Goal: Task Accomplishment & Management: Use online tool/utility

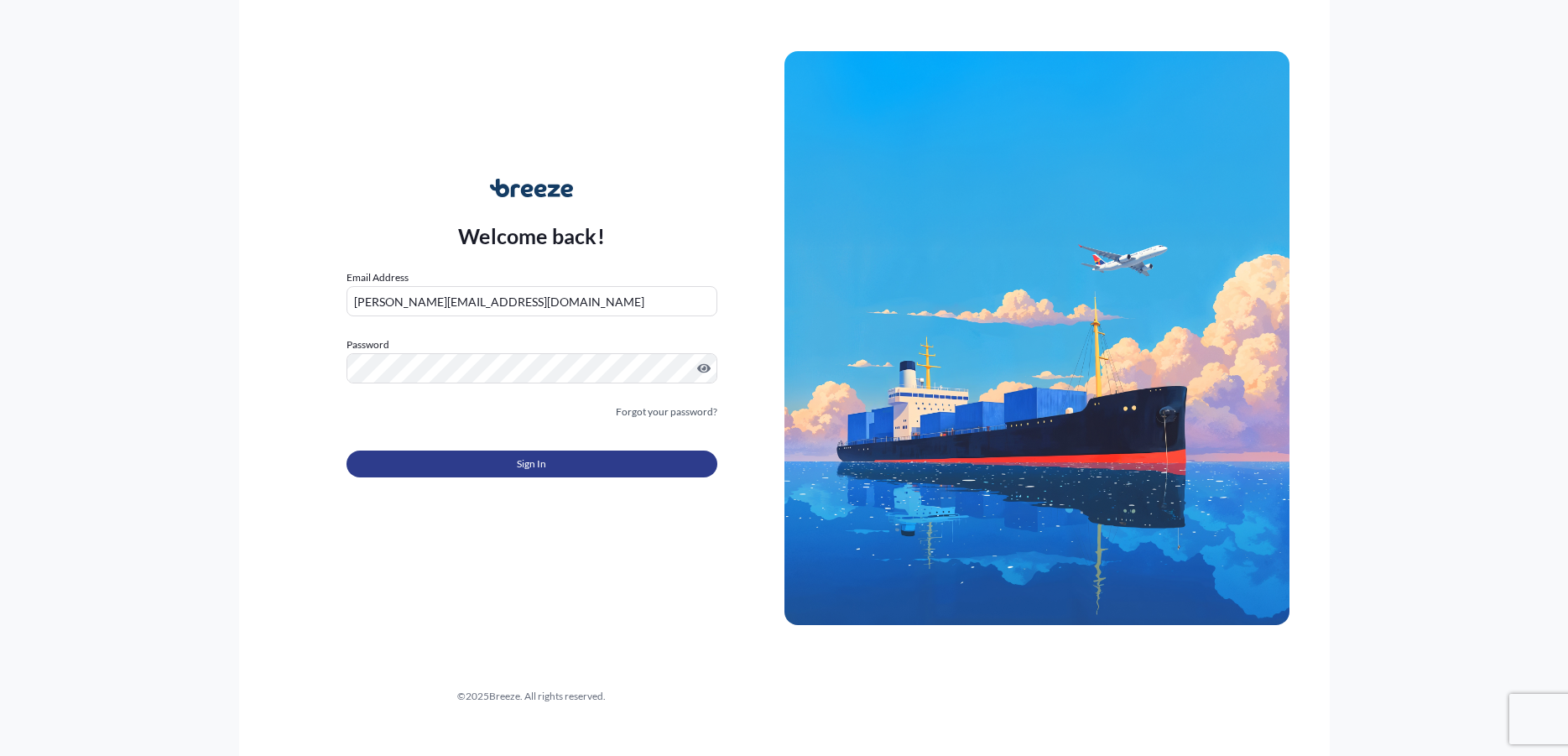
click at [539, 465] on span "Sign In" at bounding box center [531, 464] width 30 height 17
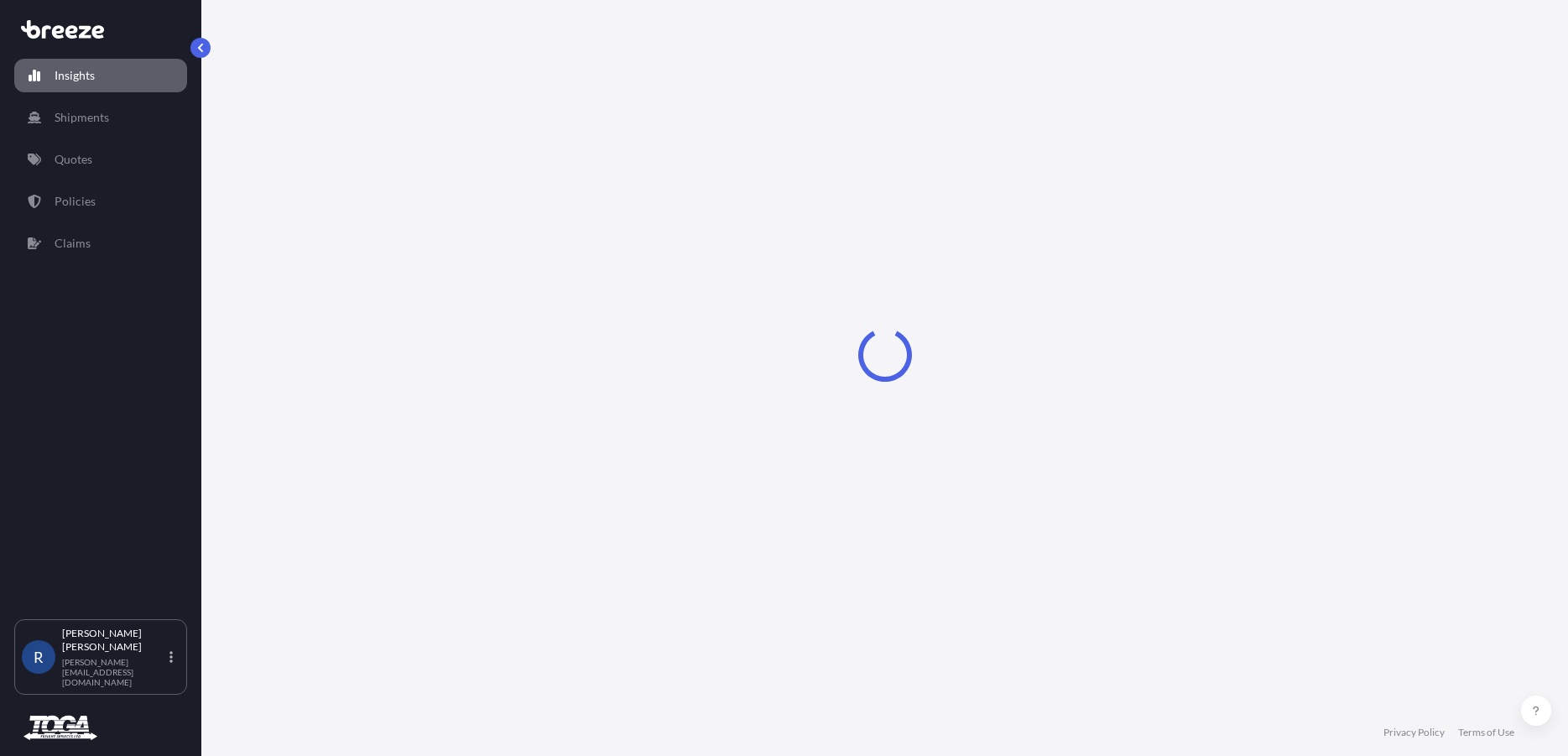
select select "2025"
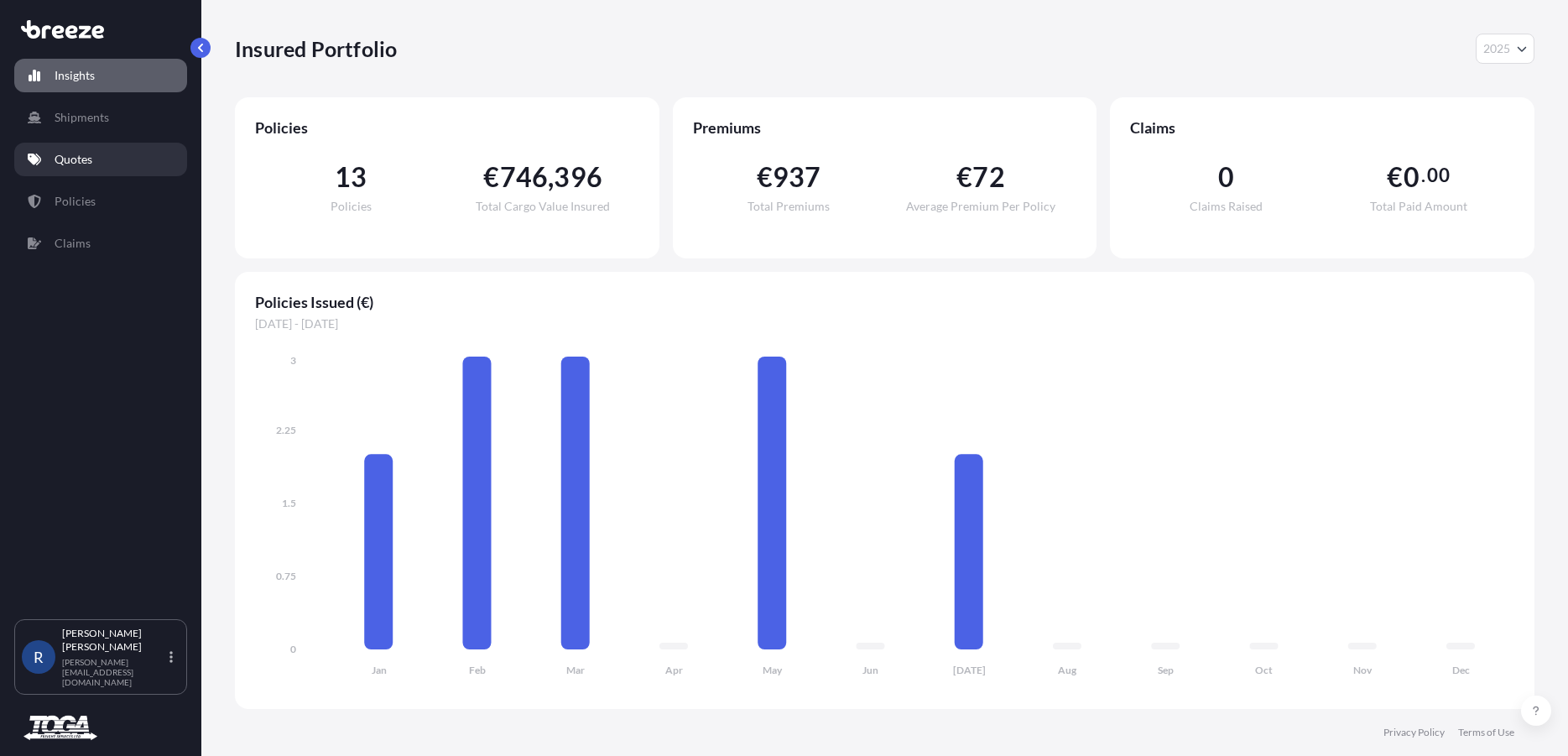
click at [57, 161] on p "Quotes" at bounding box center [73, 159] width 38 height 17
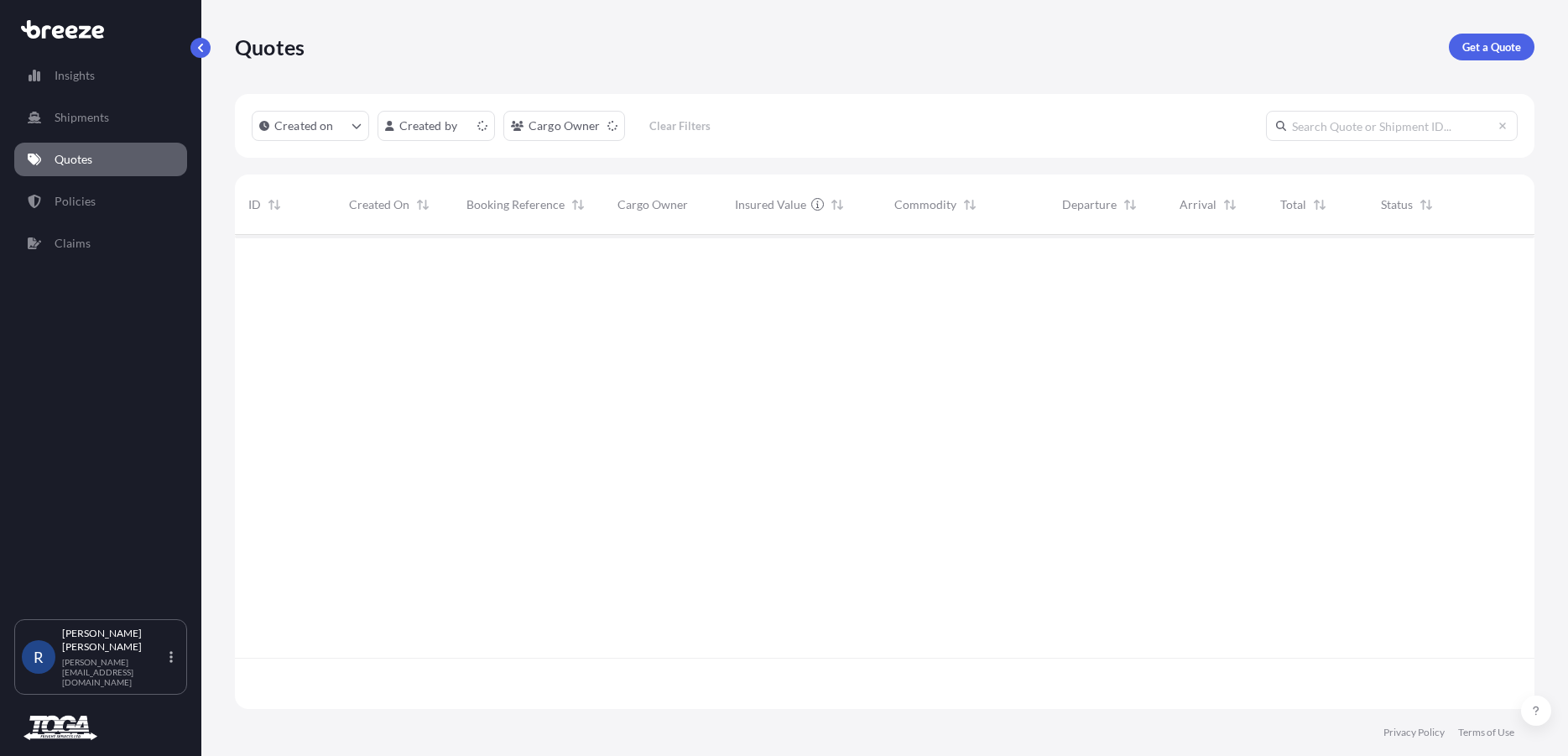
scroll to position [469, 1285]
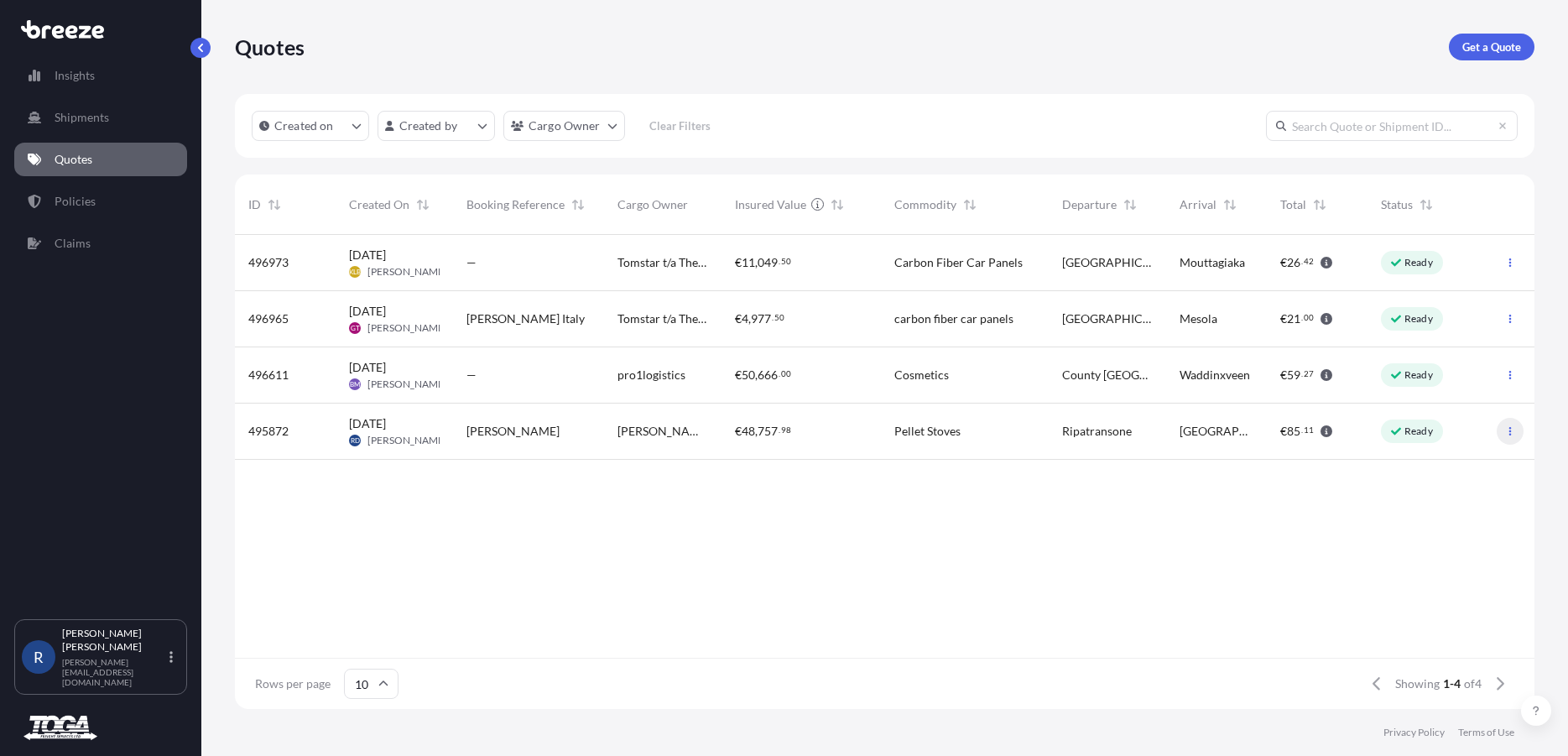
click at [1505, 427] on icon "button" at bounding box center [1510, 432] width 10 height 10
click at [1464, 433] on link "Edit quote" at bounding box center [1435, 435] width 128 height 27
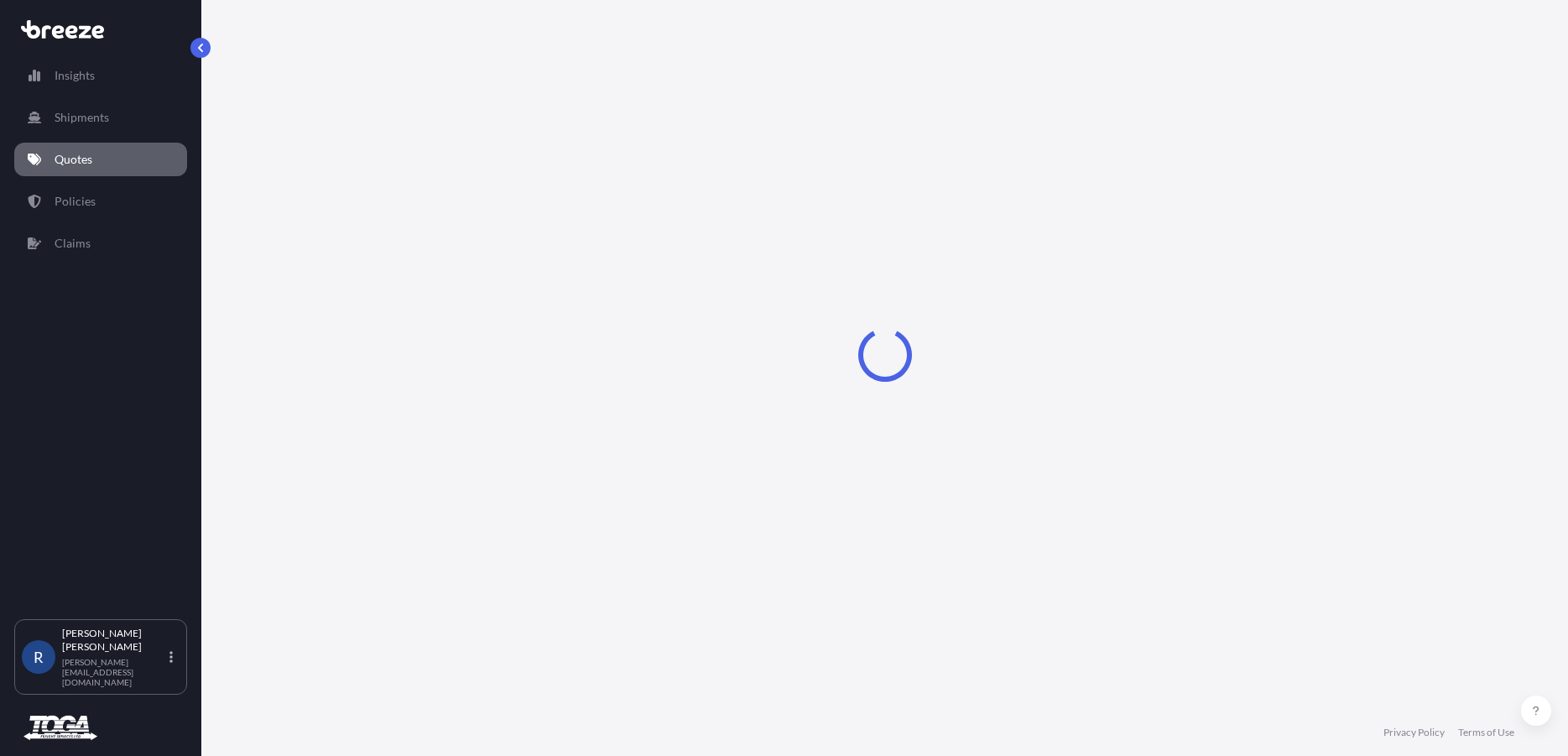
select select "Road"
select select "1"
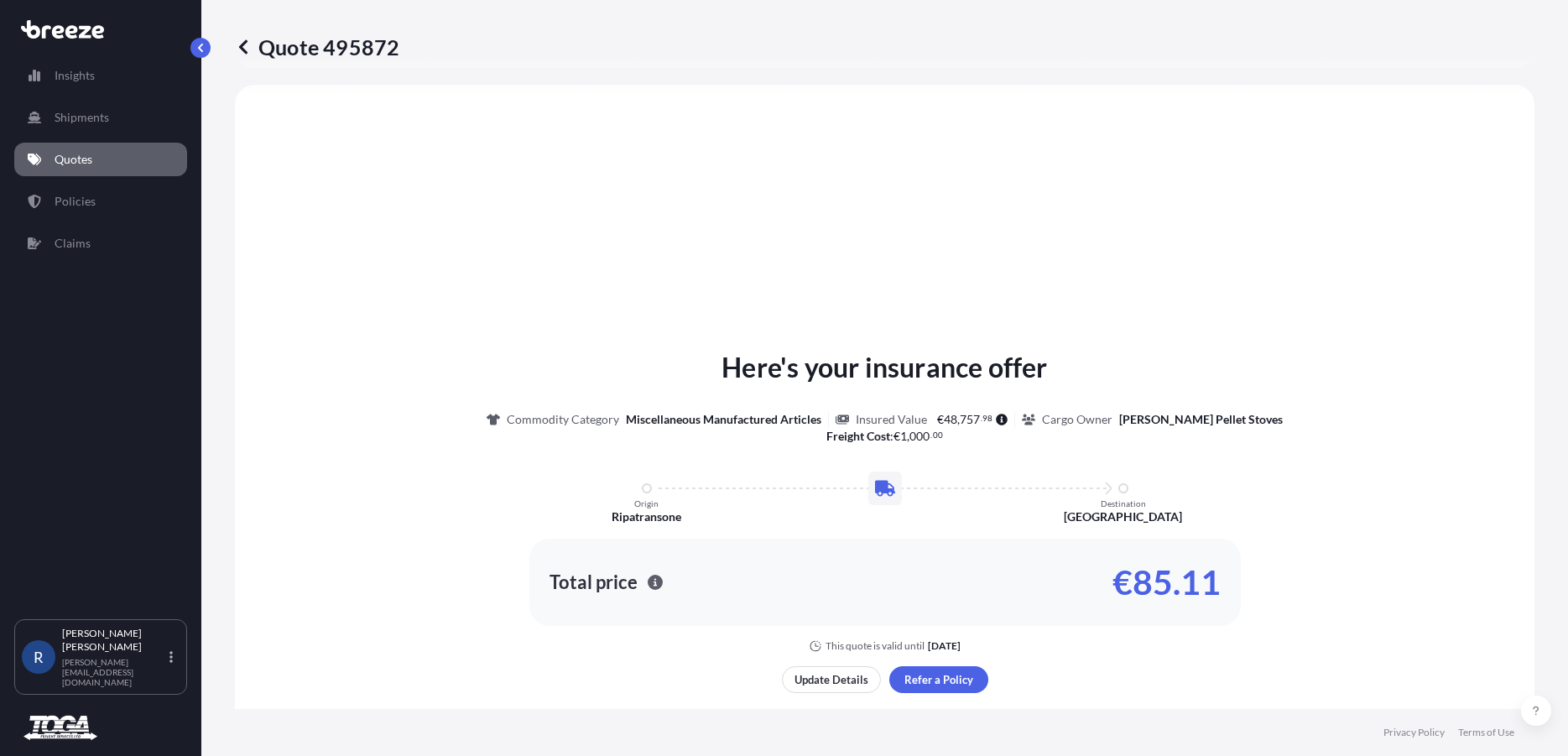
scroll to position [505, 0]
click at [827, 681] on p "Update Details" at bounding box center [831, 679] width 74 height 17
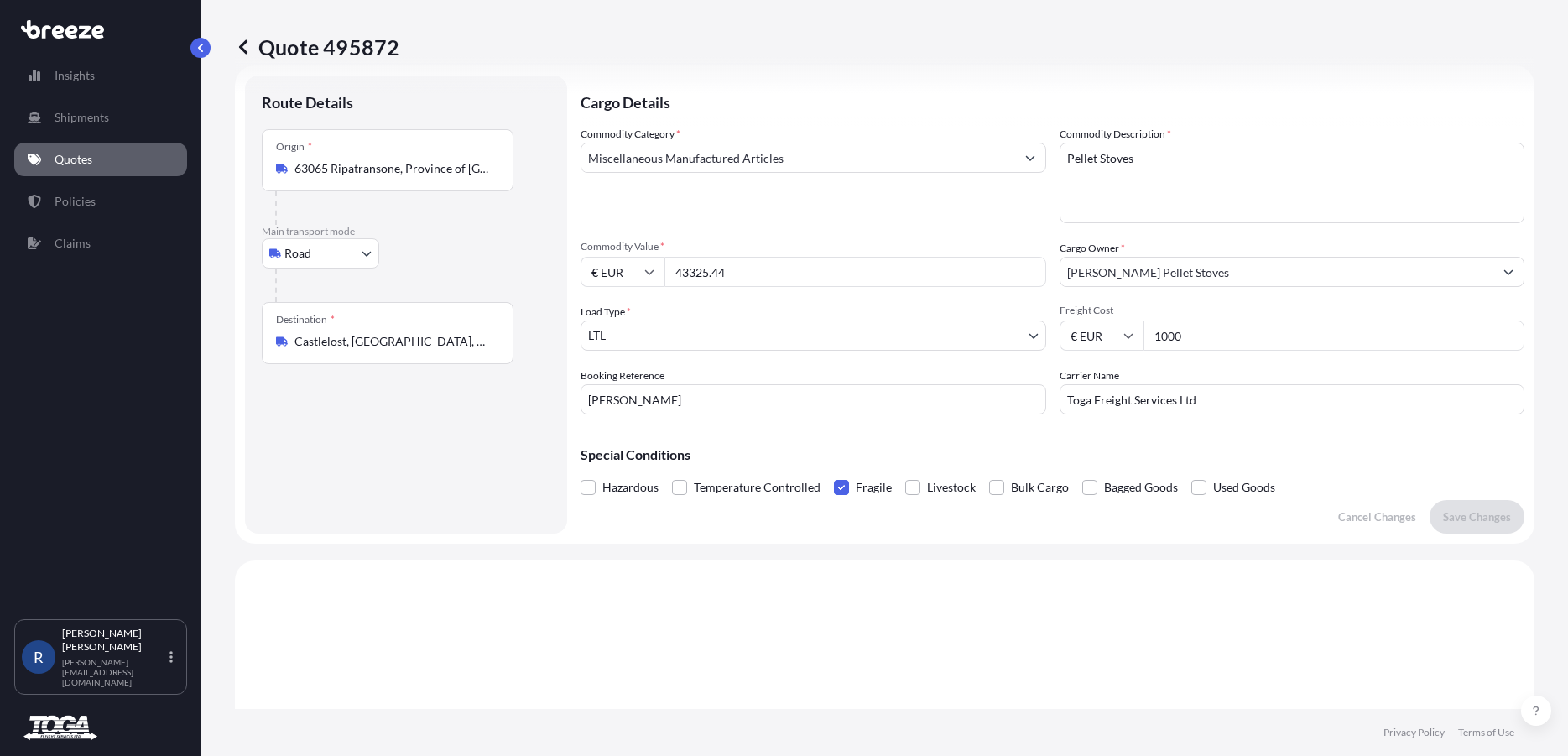
scroll to position [27, 0]
drag, startPoint x: 1193, startPoint y: 329, endPoint x: 1026, endPoint y: 339, distance: 167.3
click at [1143, 339] on input "1000" at bounding box center [1334, 338] width 382 height 30
type input "2950"
click at [1465, 518] on p "Save Changes" at bounding box center [1477, 519] width 68 height 17
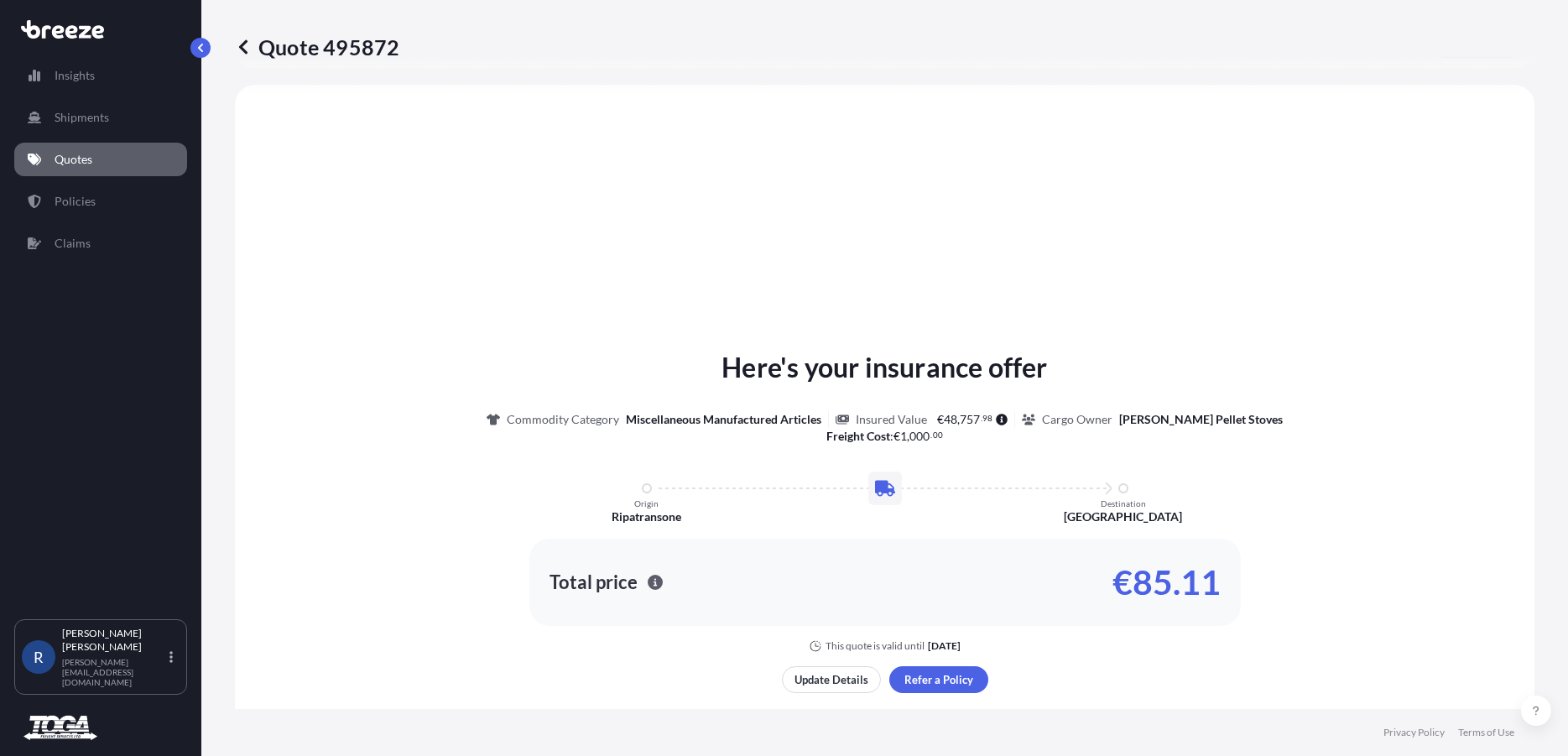
scroll to position [505, 0]
select select "Road"
select select "1"
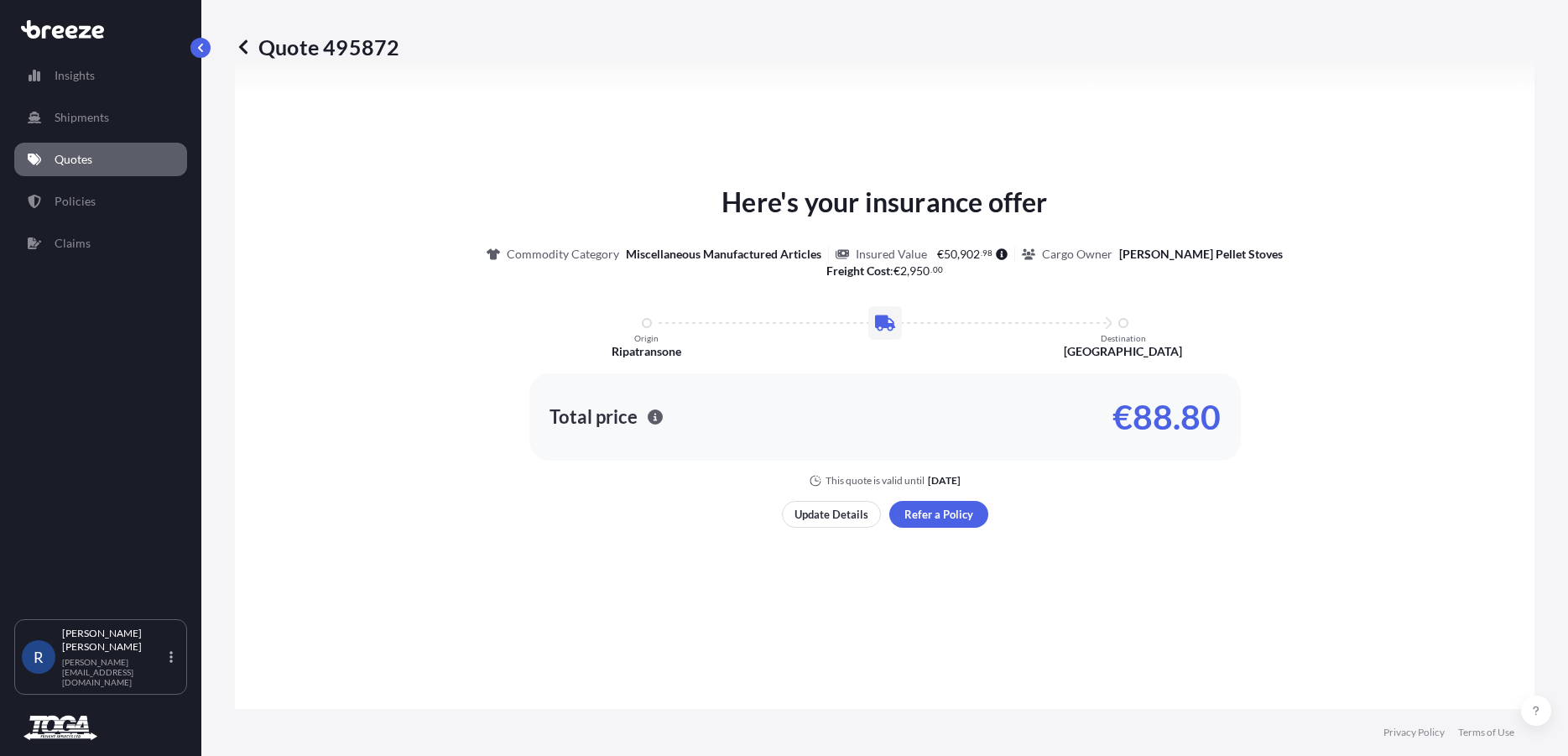
scroll to position [697, 0]
